Goal: Navigation & Orientation: Find specific page/section

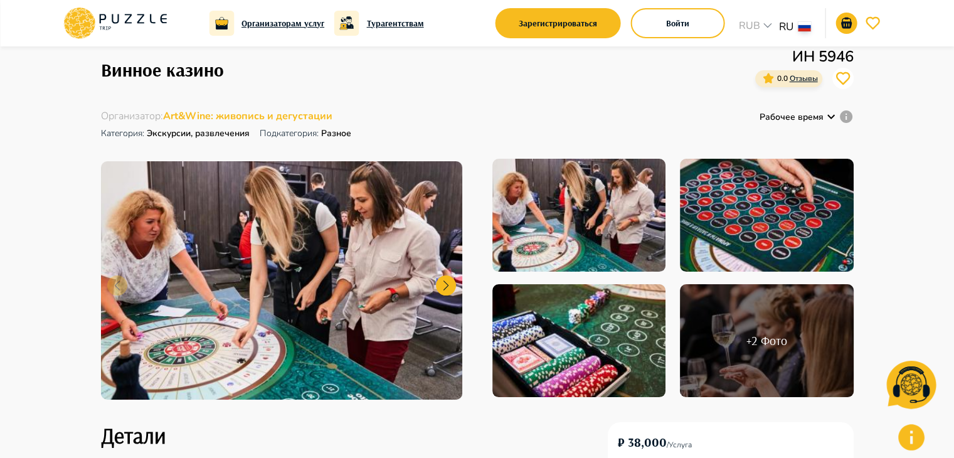
scroll to position [44, 0]
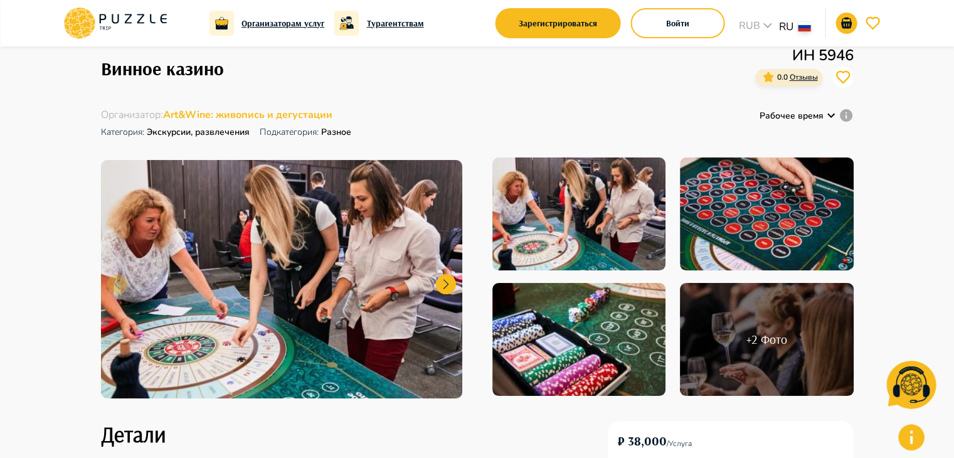
click at [764, 334] on h2 "+ 2 Фото" at bounding box center [767, 339] width 41 height 15
